Goal: Navigation & Orientation: Find specific page/section

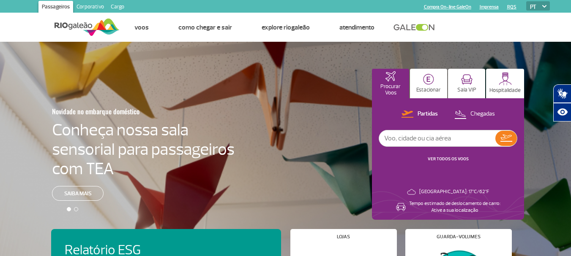
click at [92, 8] on link "Corporativo" at bounding box center [90, 8] width 34 height 14
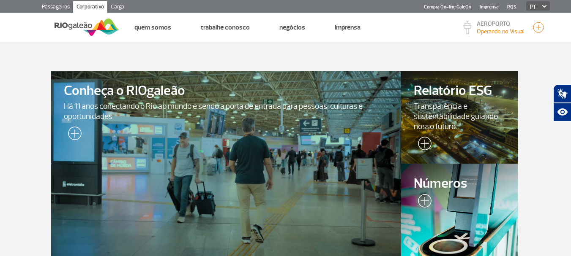
click at [116, 4] on link "Cargo" at bounding box center [117, 8] width 20 height 14
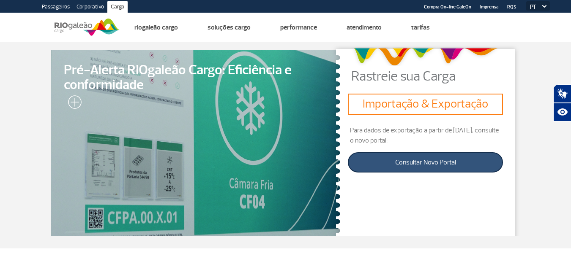
click at [428, 166] on link "Consultar Novo Portal" at bounding box center [425, 163] width 155 height 20
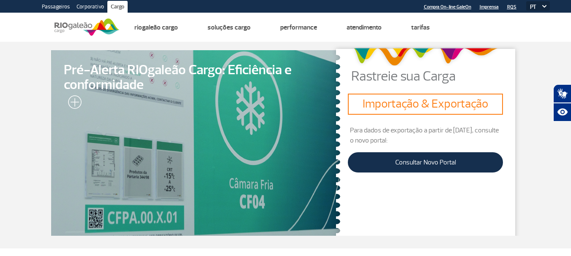
click at [428, 101] on h3 "Importação & Exportação" at bounding box center [425, 104] width 148 height 14
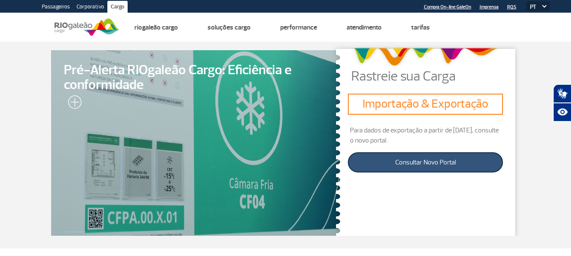
click at [431, 166] on link "Consultar Novo Portal" at bounding box center [425, 163] width 155 height 20
